Goal: Navigation & Orientation: Find specific page/section

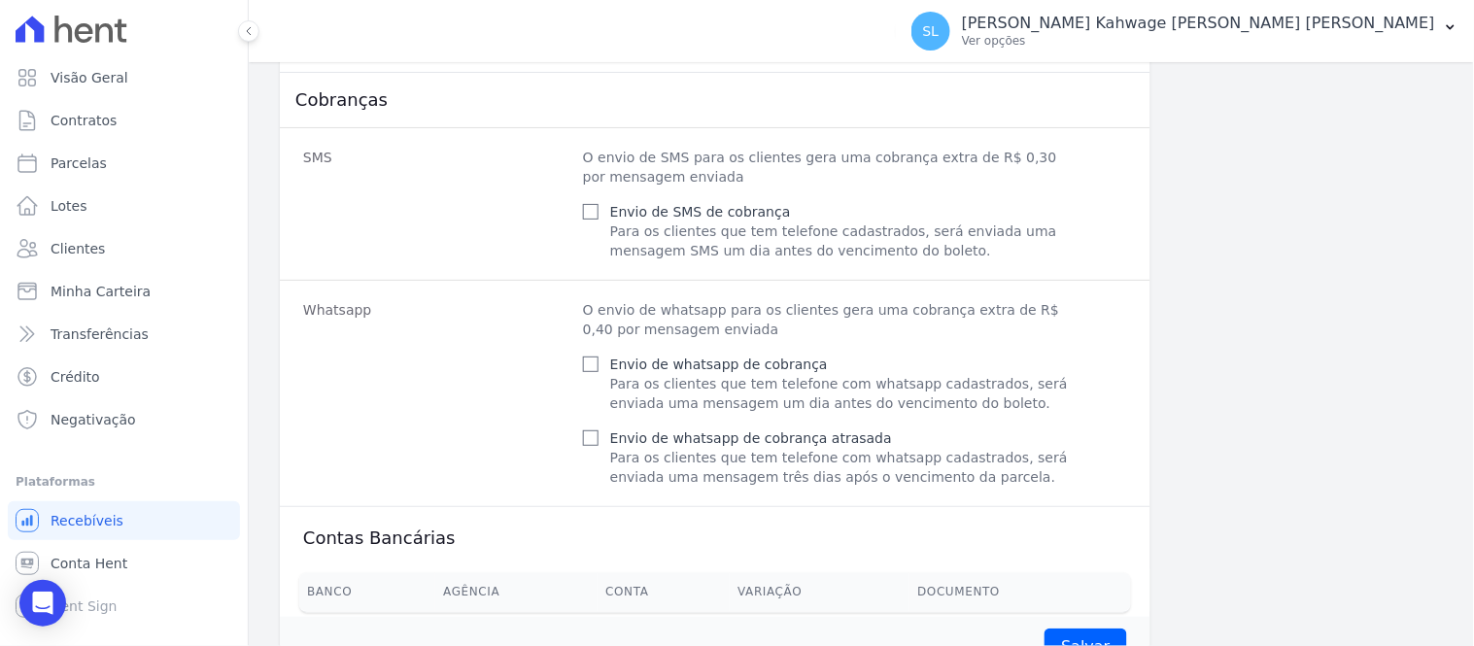
scroll to position [939, 0]
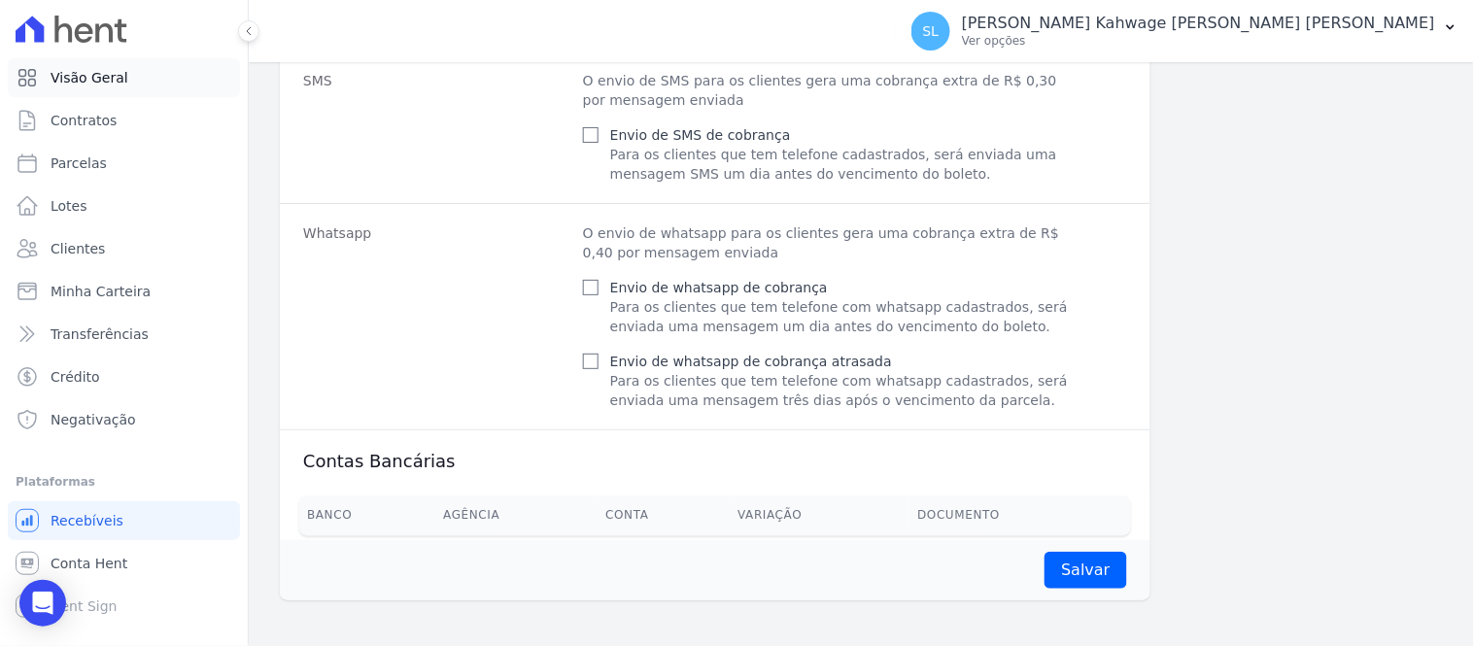
click at [109, 79] on span "Visão Geral" at bounding box center [90, 77] width 78 height 19
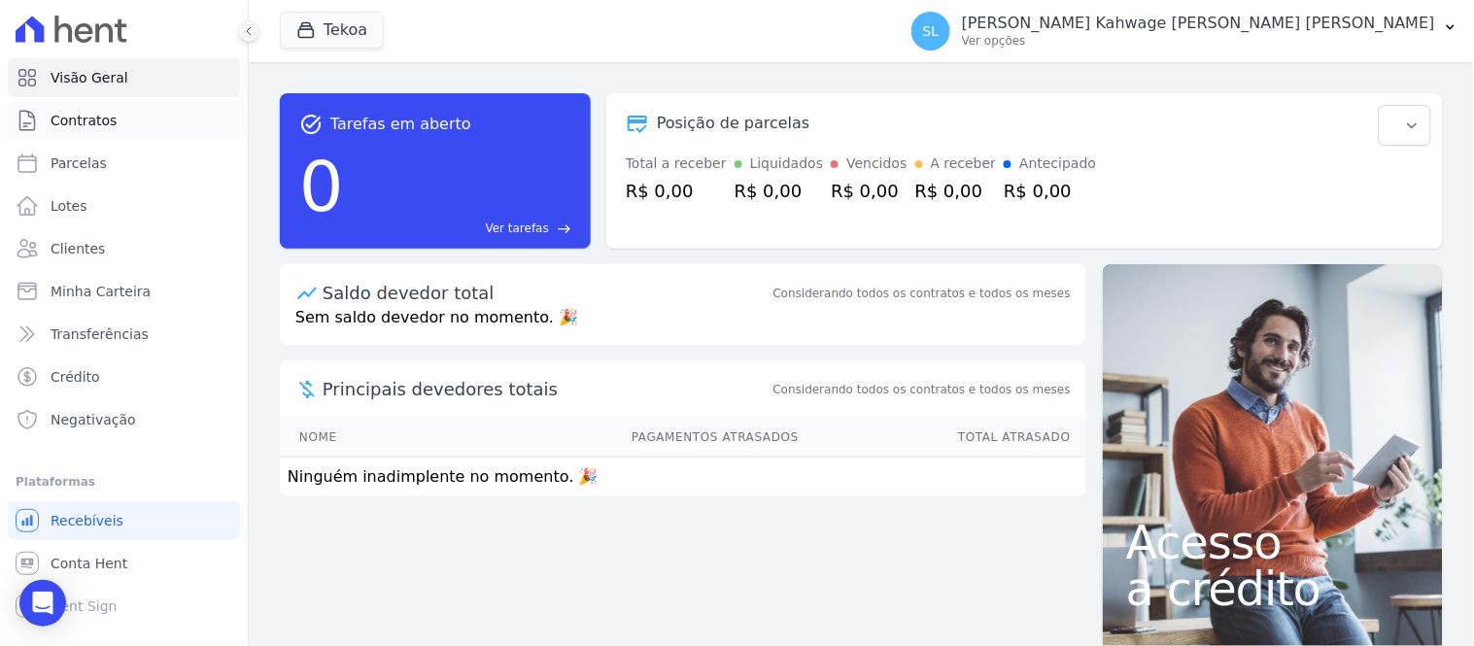
click at [126, 128] on link "Contratos" at bounding box center [124, 120] width 232 height 39
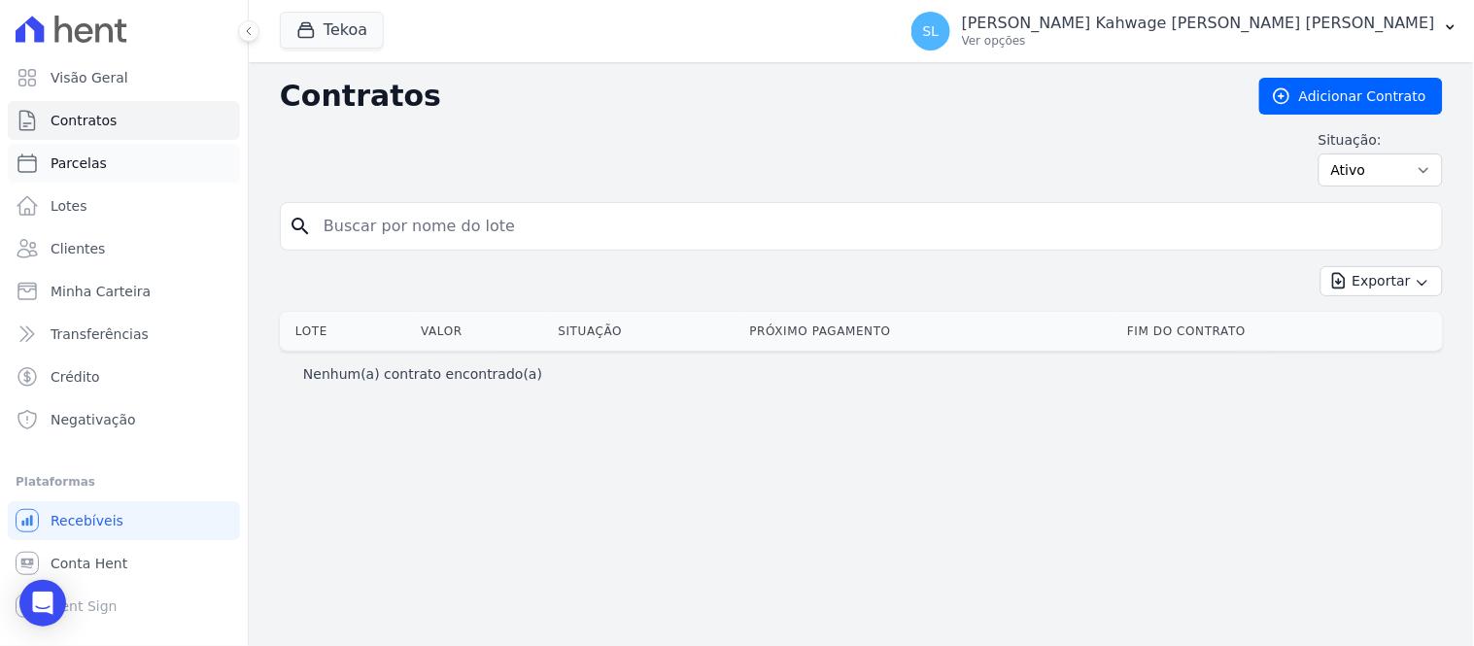
click at [108, 165] on link "Parcelas" at bounding box center [124, 163] width 232 height 39
select select
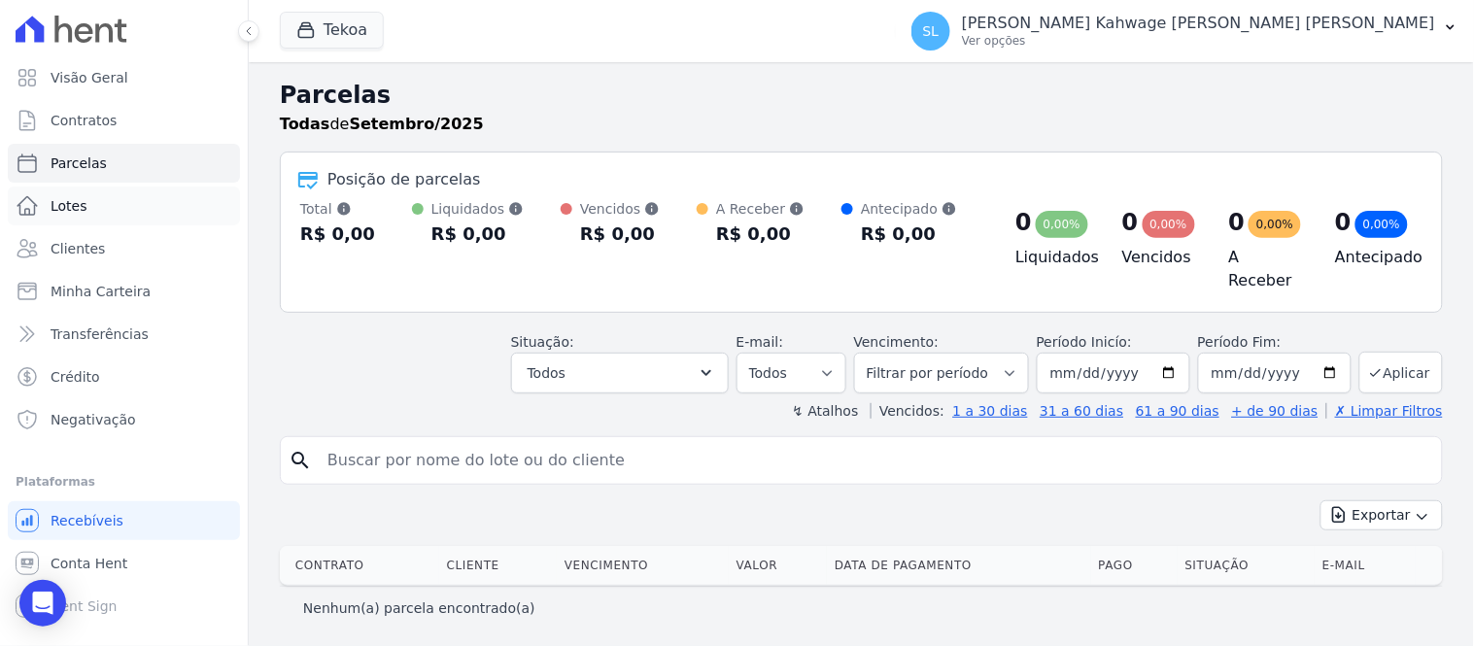
click at [101, 204] on link "Lotes" at bounding box center [124, 206] width 232 height 39
